Goal: Transaction & Acquisition: Purchase product/service

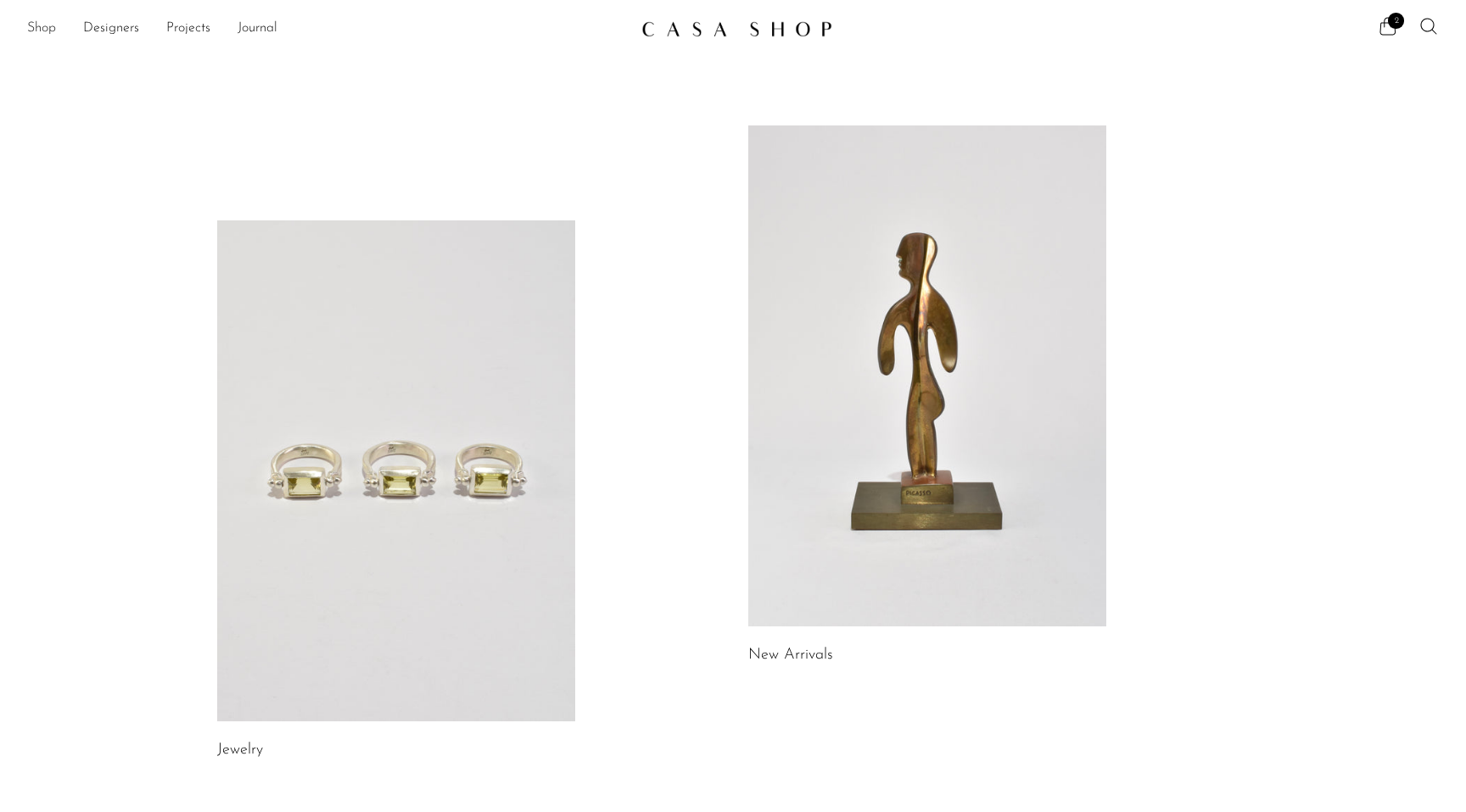
click at [54, 29] on link "Shop" at bounding box center [42, 28] width 29 height 22
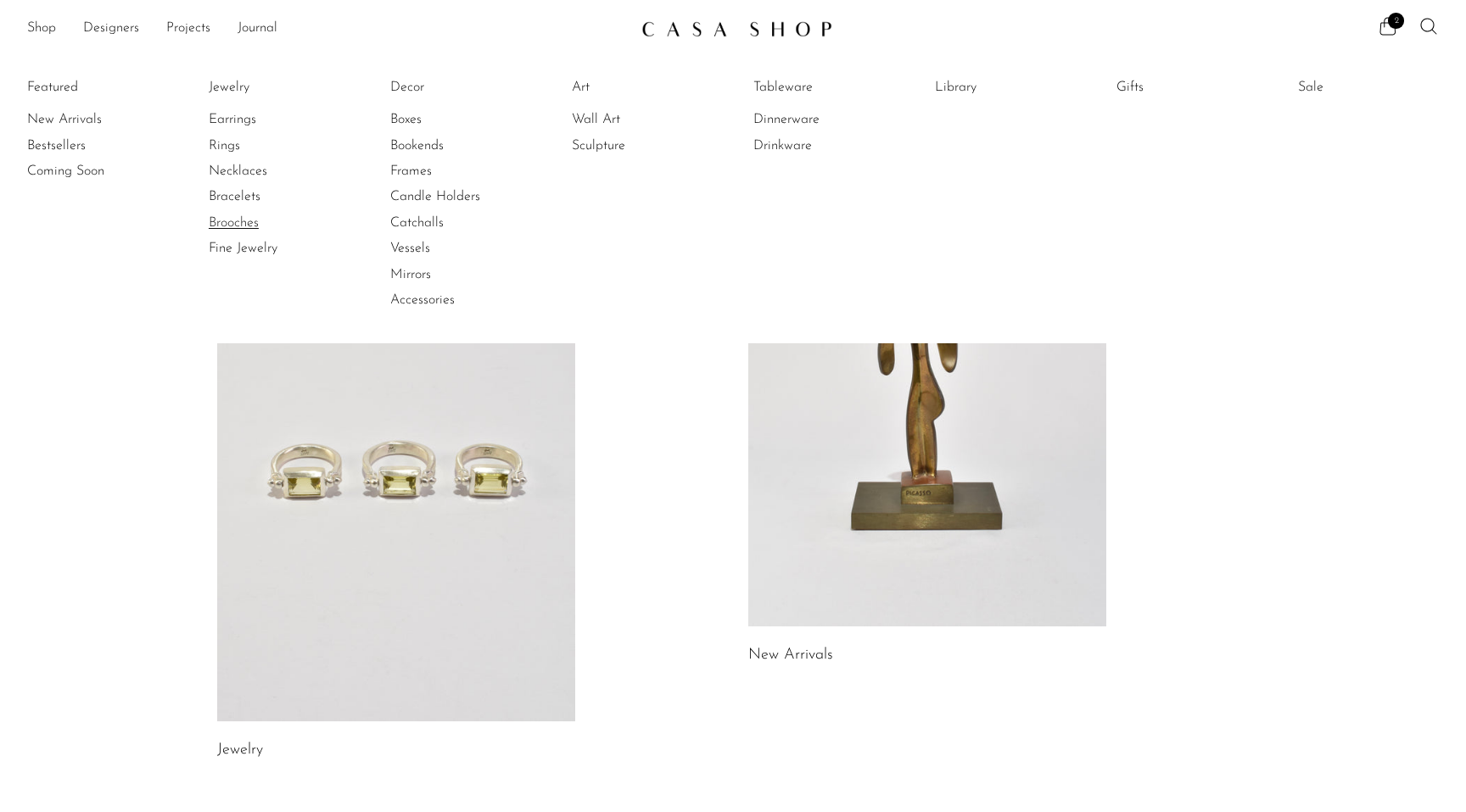
click at [232, 221] on link "Brooches" at bounding box center [272, 223] width 127 height 18
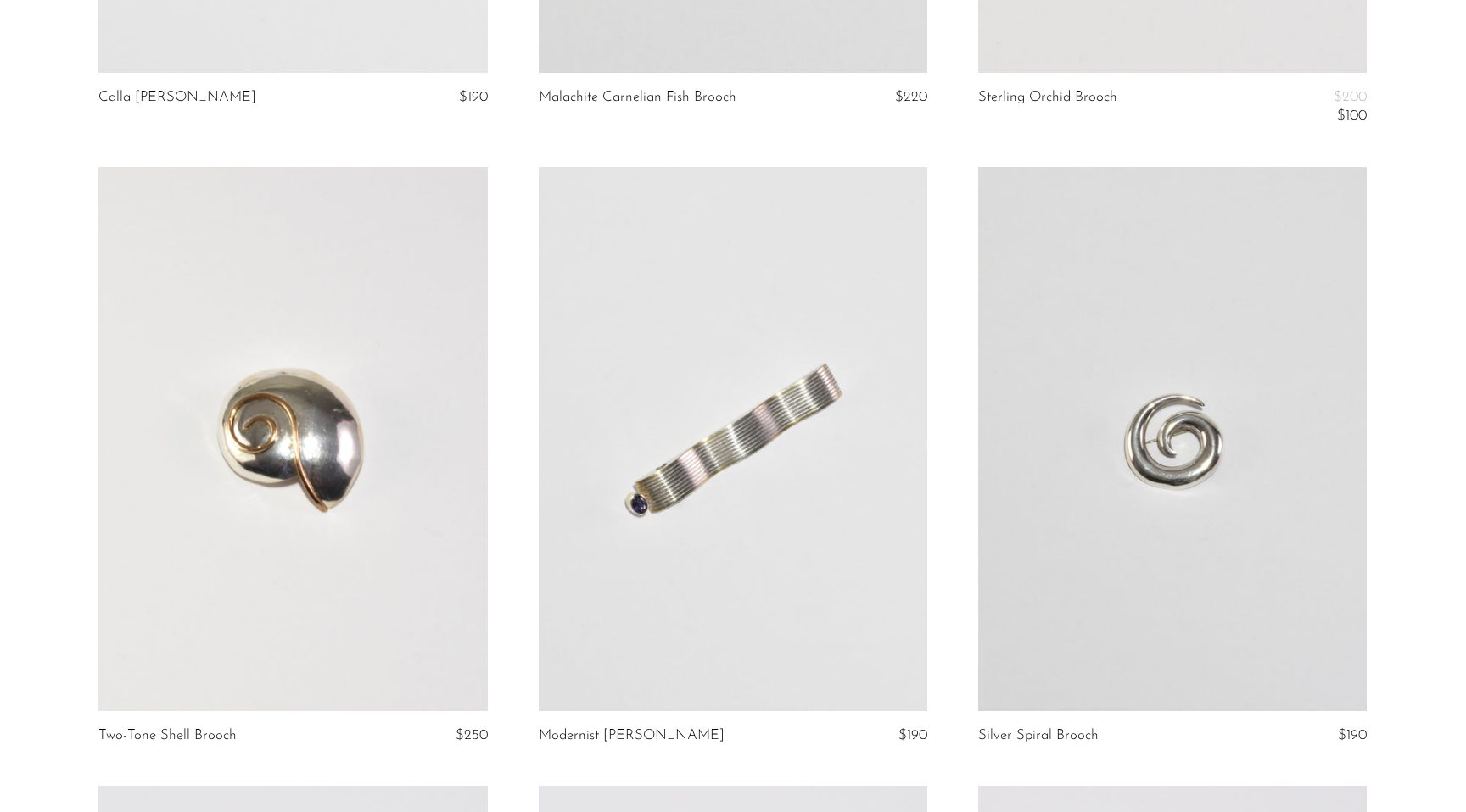
scroll to position [3134, 0]
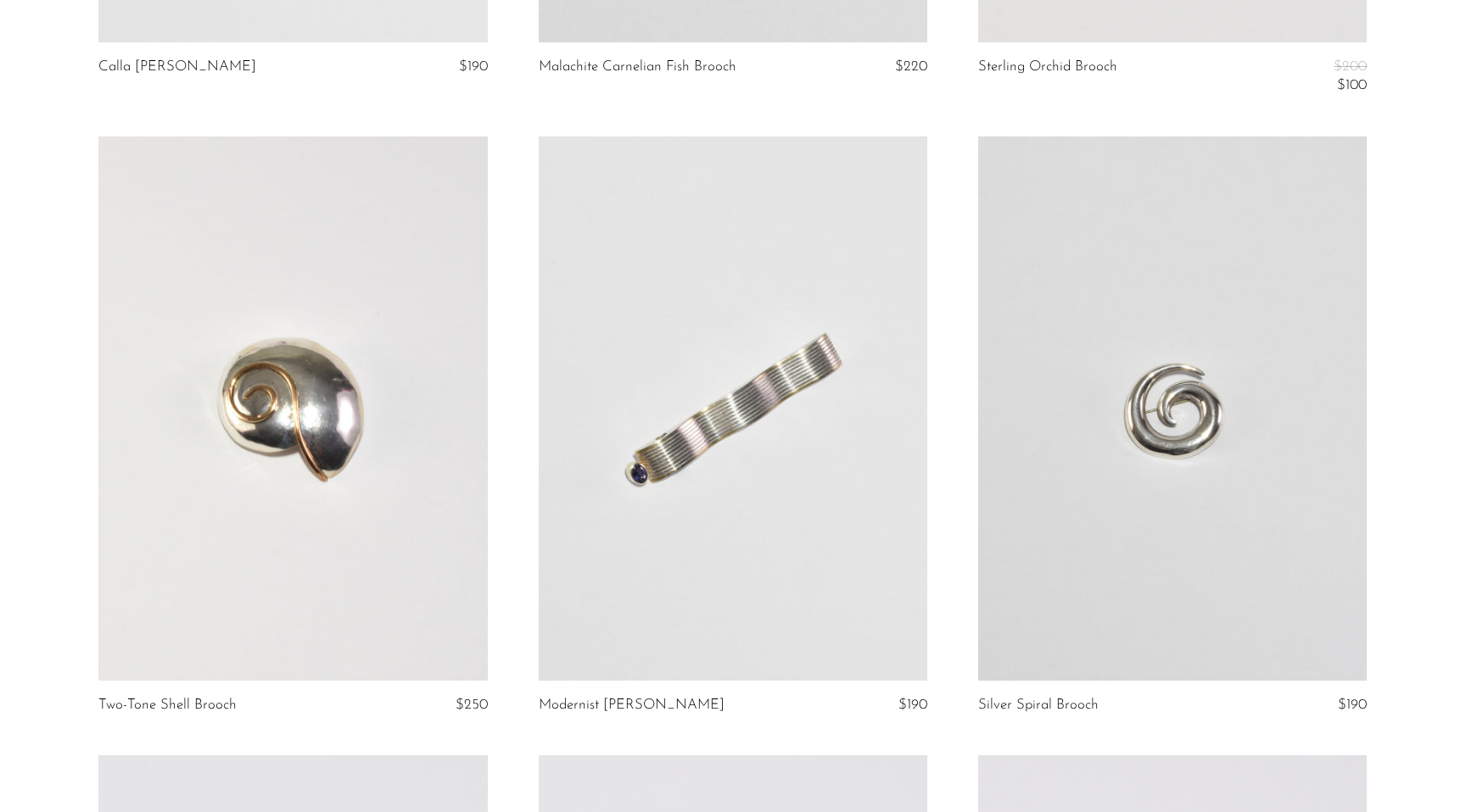
click at [469, 580] on link at bounding box center [292, 408] width 388 height 545
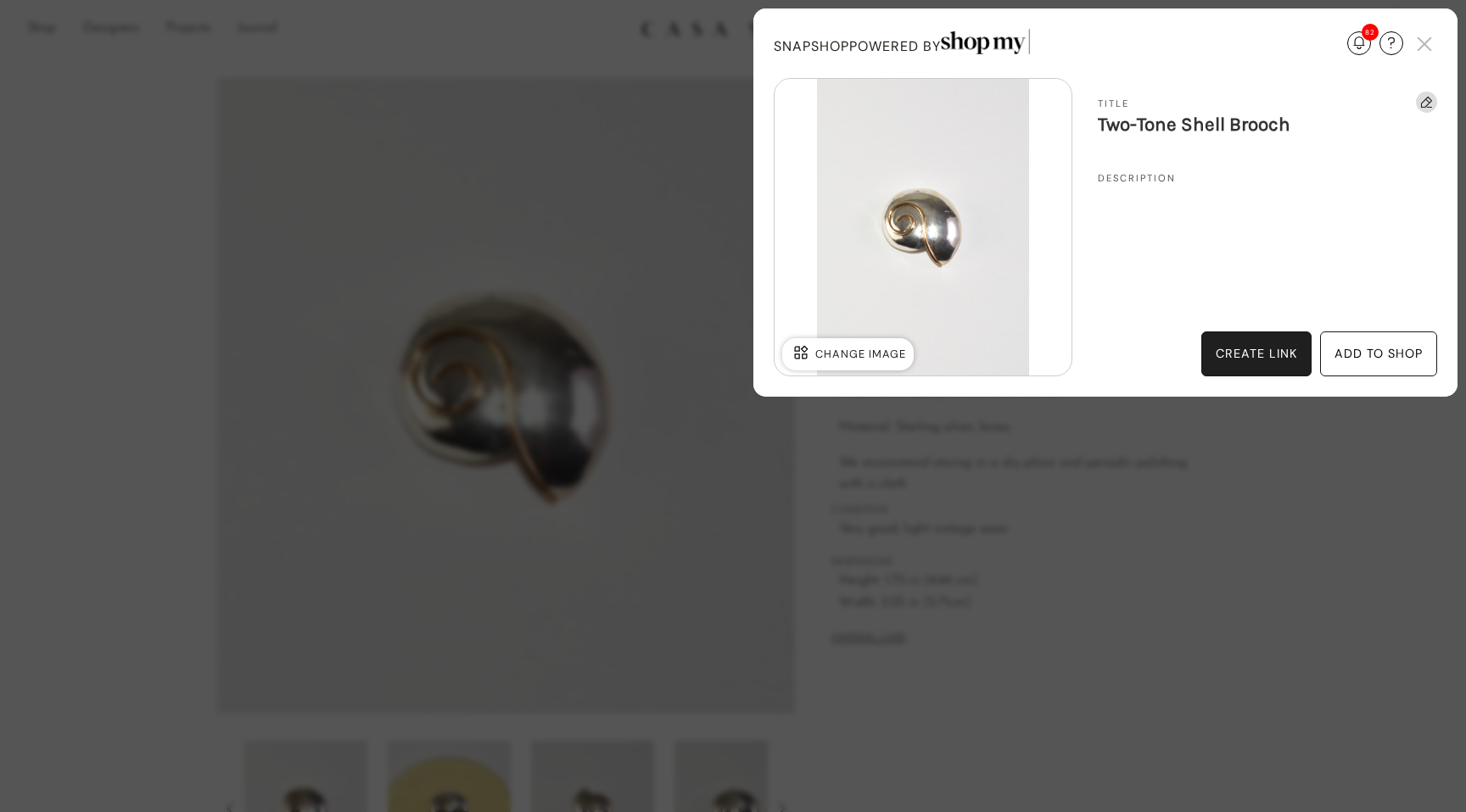
click at [1365, 346] on div "add to shop" at bounding box center [1378, 354] width 89 height 19
click at [1404, 360] on div "add to shop" at bounding box center [1378, 354] width 89 height 19
click at [1386, 348] on div "add to shop" at bounding box center [1378, 354] width 89 height 19
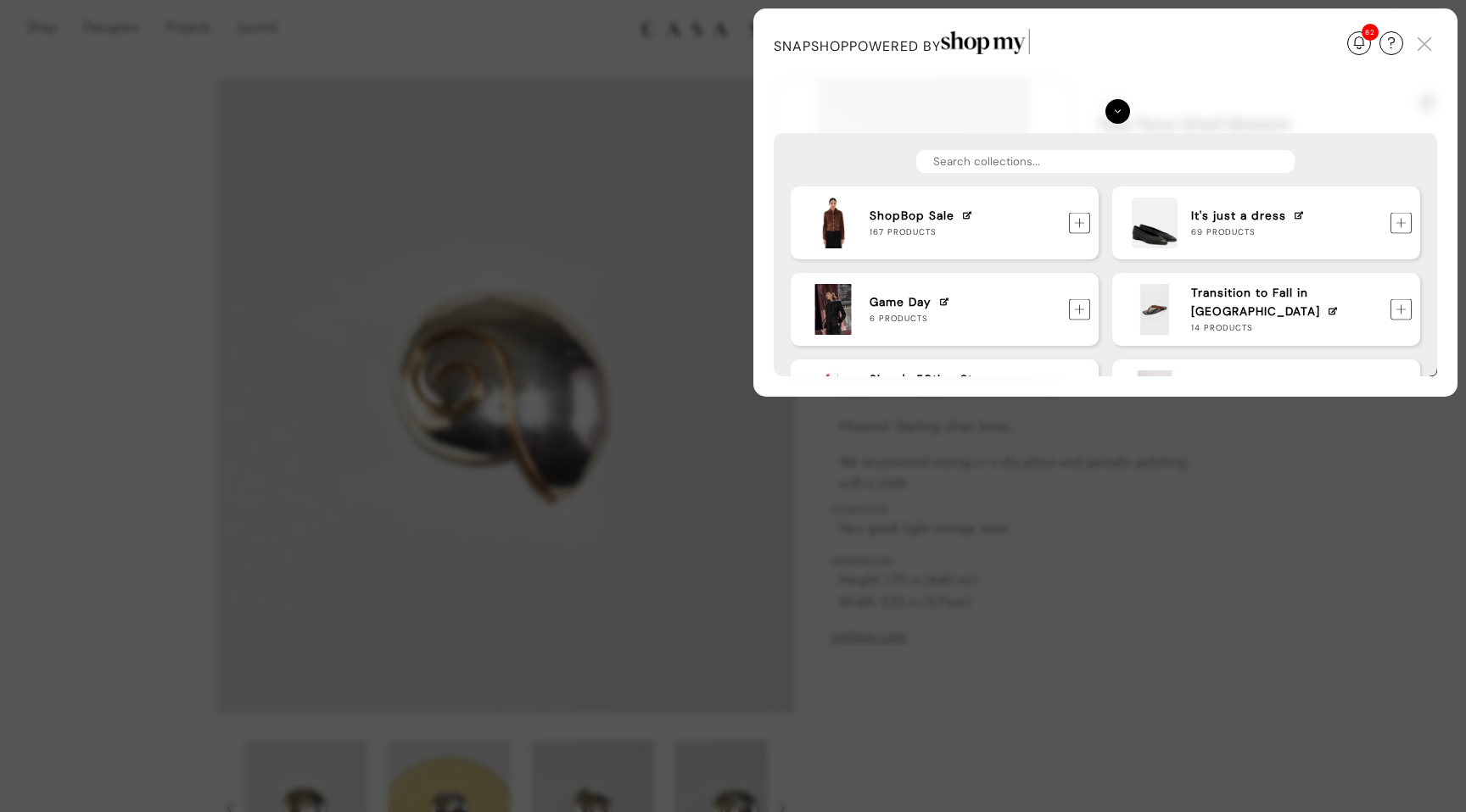
click at [1111, 124] on div at bounding box center [1117, 115] width 24 height 31
click at [1117, 118] on img at bounding box center [1117, 111] width 24 height 24
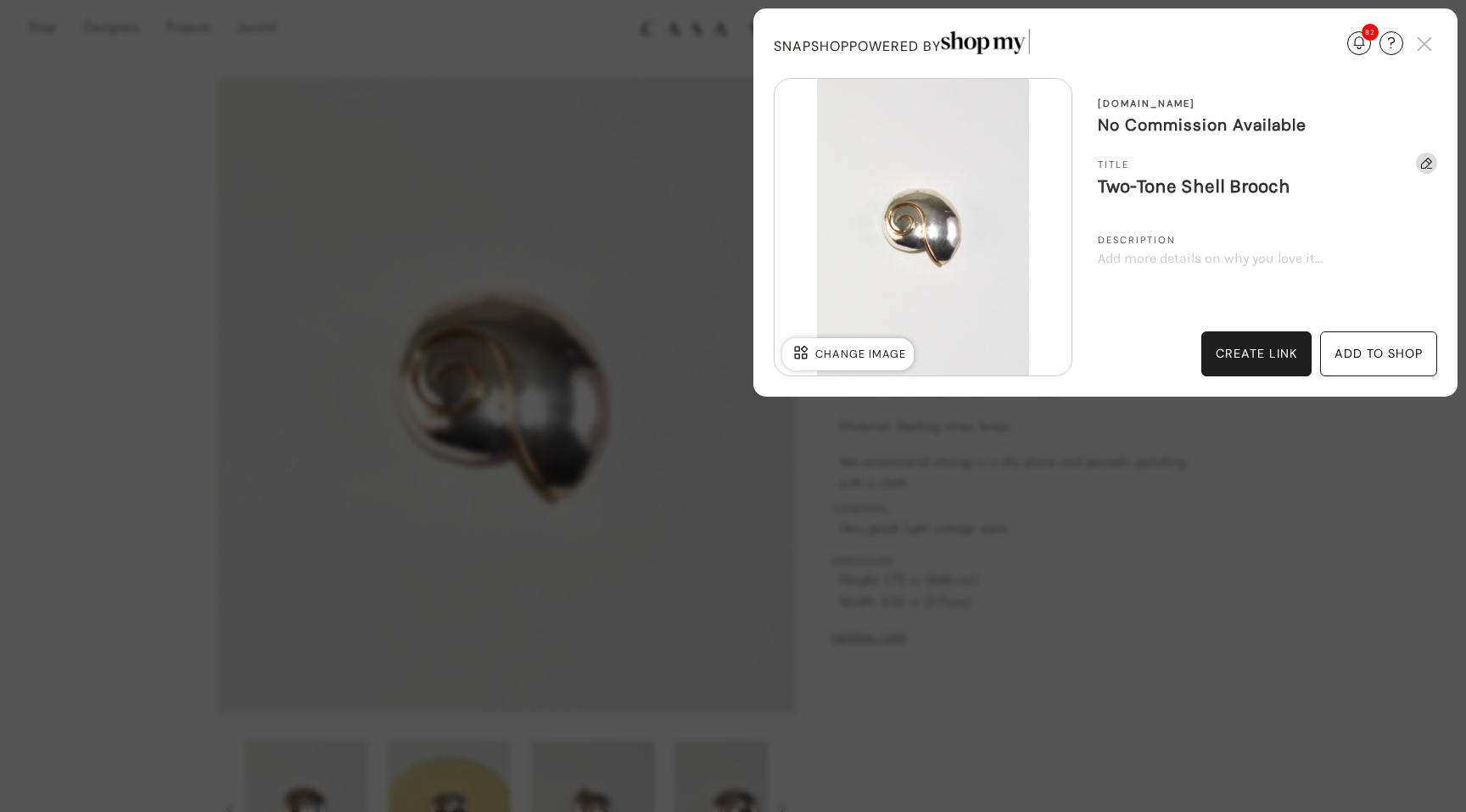
click at [1094, 225] on div "Failed to load an image. Try selecting a different one. www.shopcasashop.com No…" at bounding box center [1105, 227] width 663 height 299
click at [1359, 352] on div "add to shop" at bounding box center [1378, 354] width 89 height 19
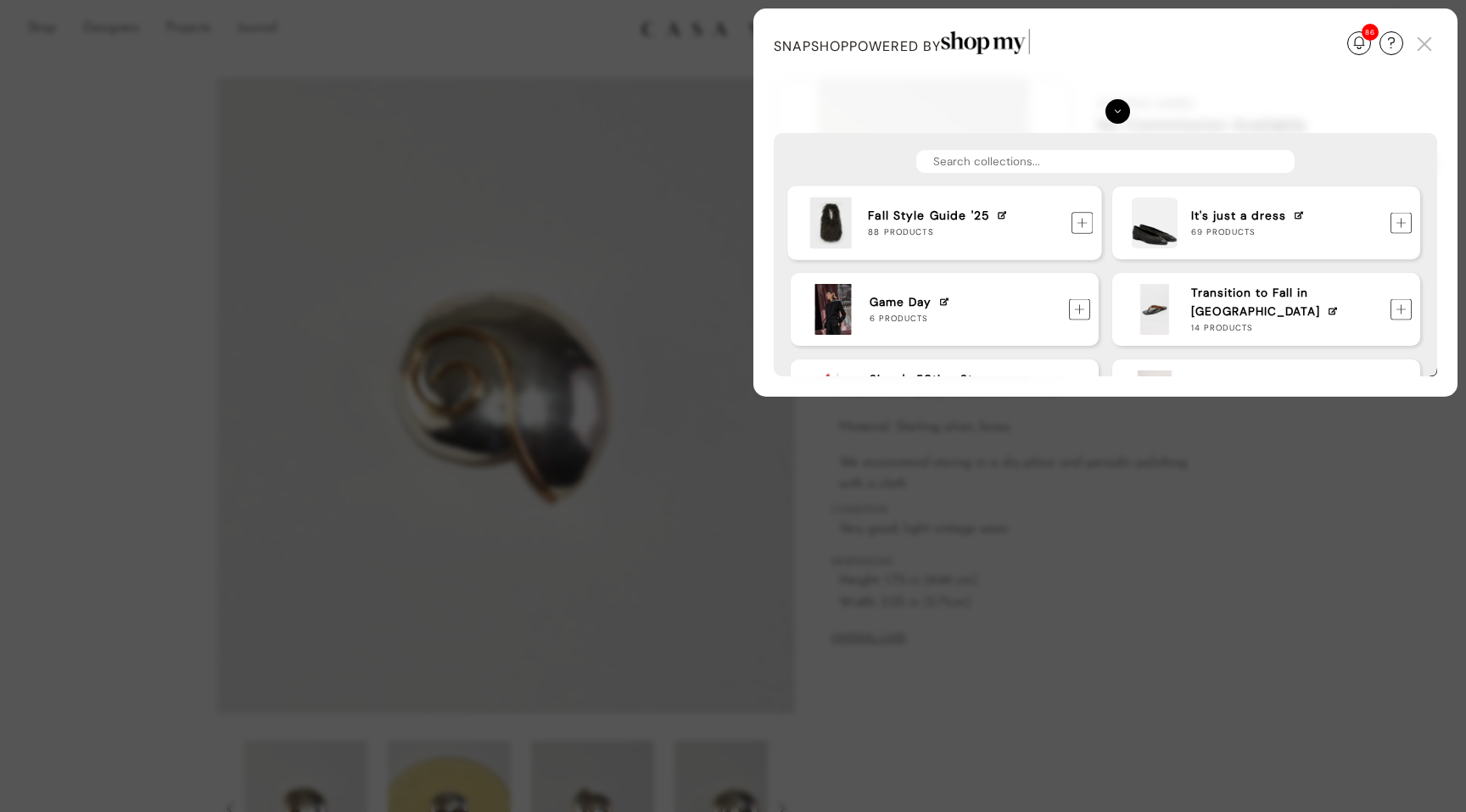
click at [1078, 220] on img at bounding box center [1082, 223] width 22 height 22
click at [54, 224] on div "Update Required We've detected that you are using an old version of SnapShop. I…" at bounding box center [733, 406] width 1466 height 812
